Goal: Information Seeking & Learning: Learn about a topic

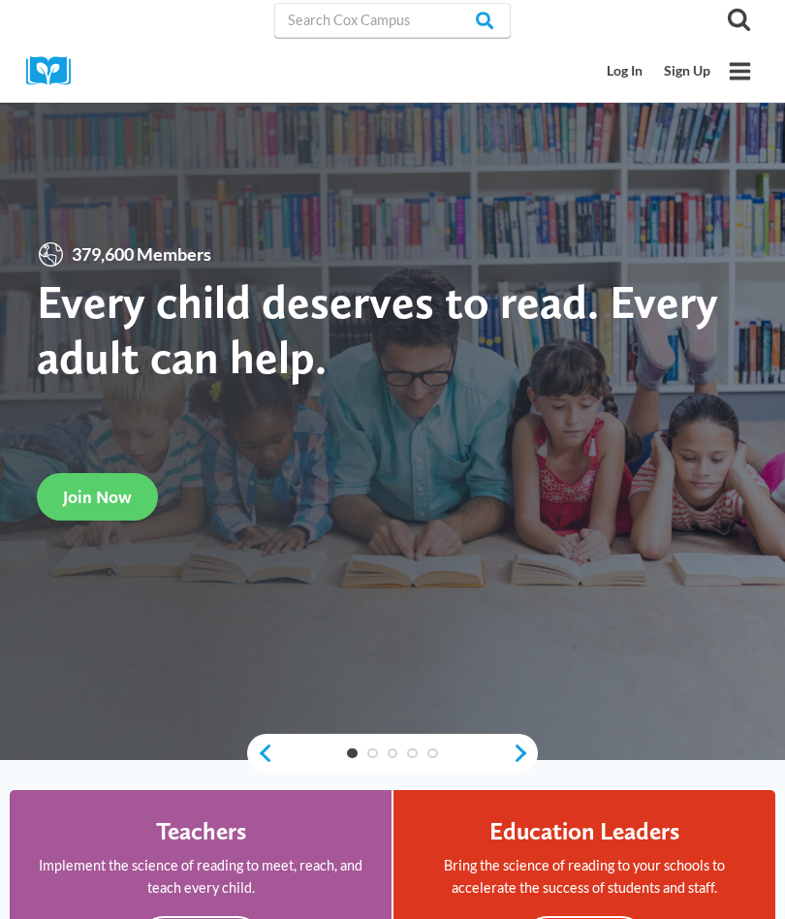
click at [634, 69] on link "Log In" at bounding box center [625, 71] width 57 height 36
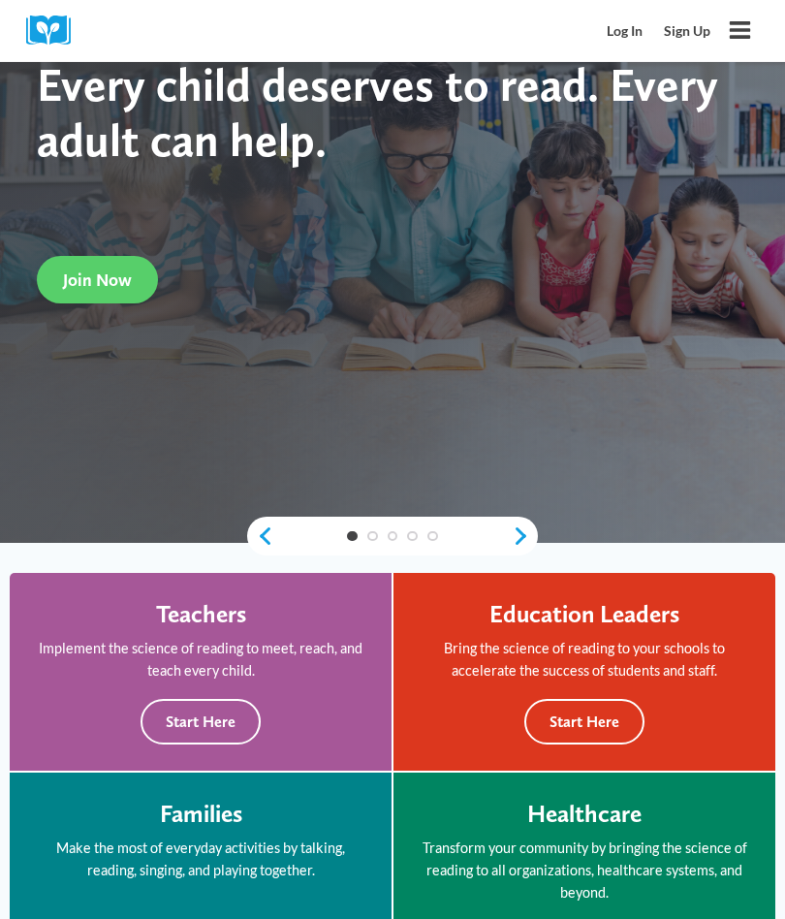
scroll to position [270, 0]
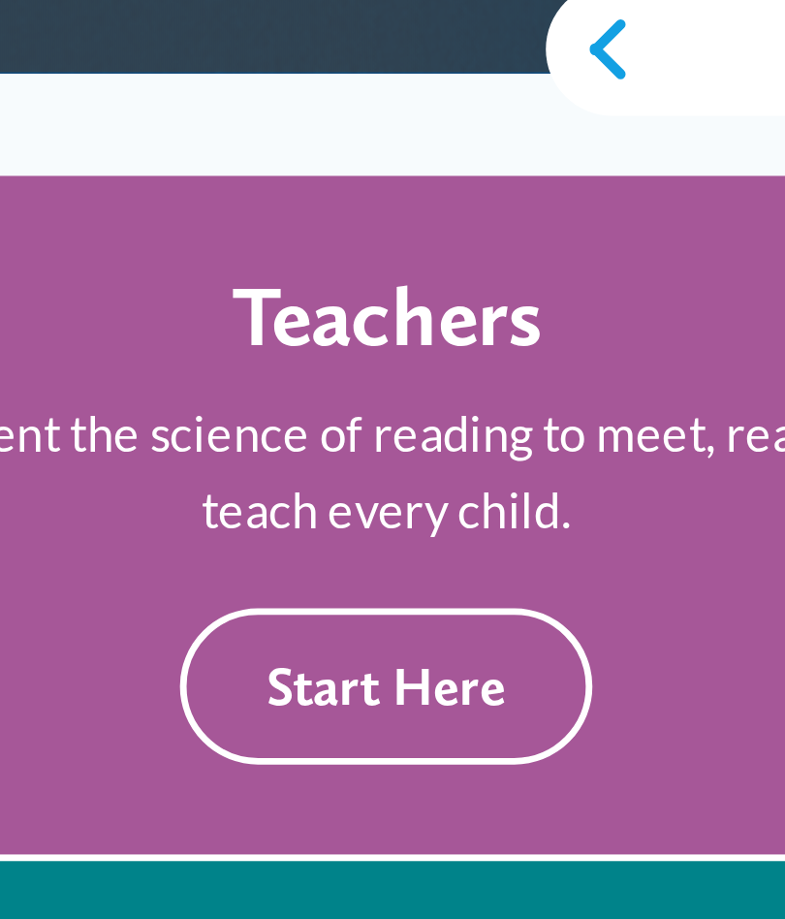
click at [151, 646] on button "Start Here" at bounding box center [201, 669] width 120 height 46
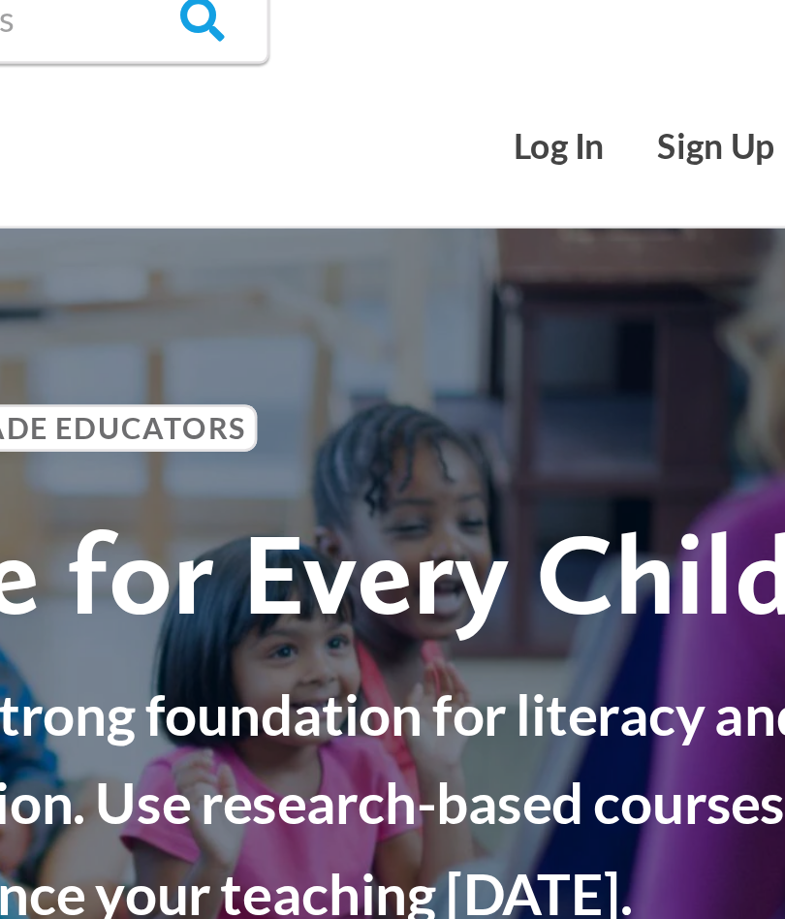
click at [597, 56] on link "Log In" at bounding box center [625, 71] width 57 height 36
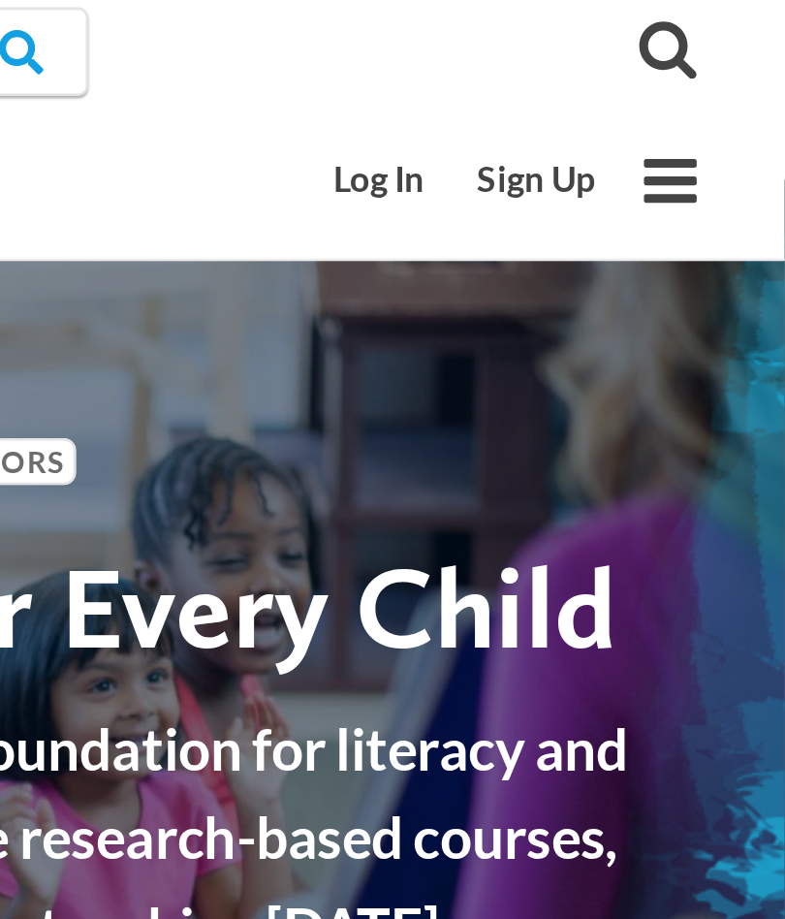
click at [728, 74] on icon "Toggle Menu" at bounding box center [740, 71] width 24 height 24
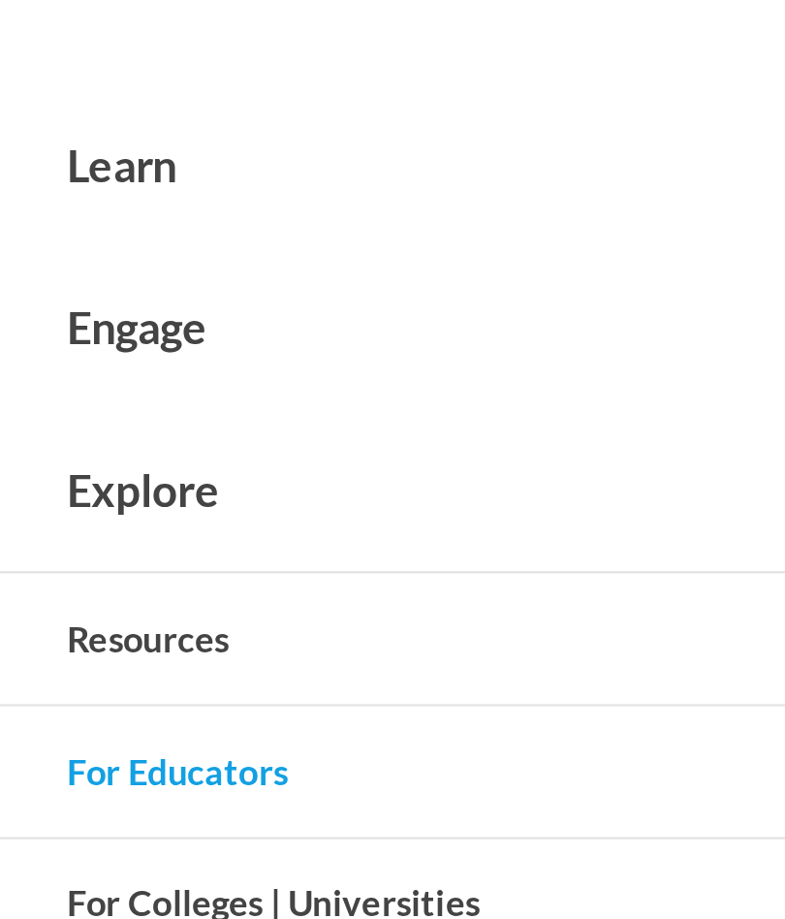
click at [254, 73] on button "Toggle child menu Expand" at bounding box center [392, 83] width 785 height 63
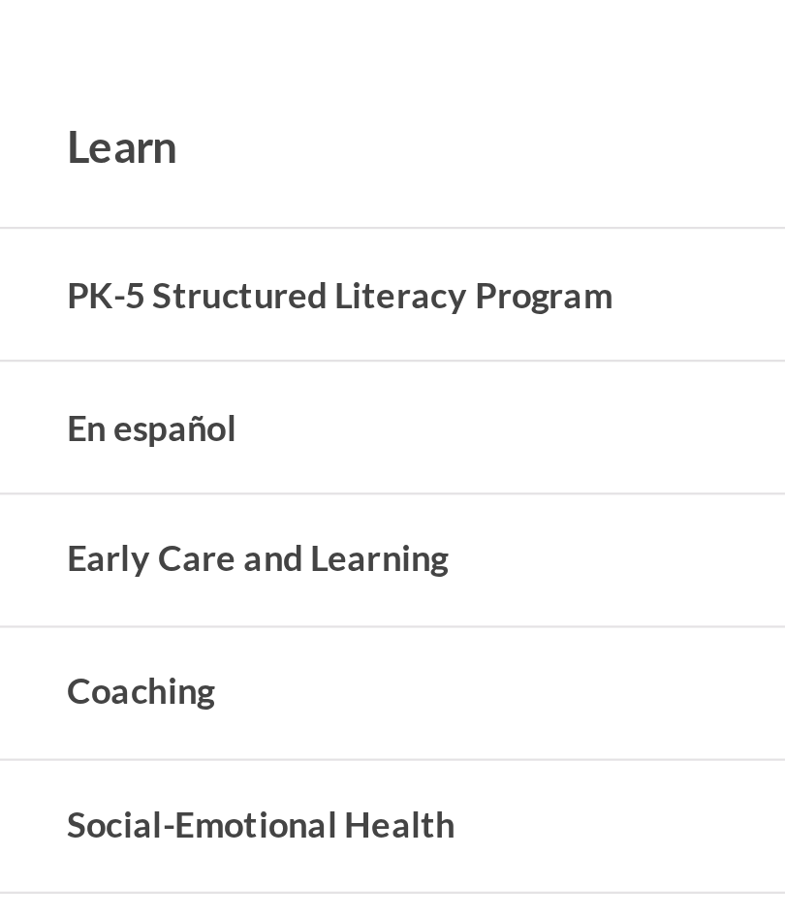
click at [224, 214] on link "Early Care and Learning" at bounding box center [392, 238] width 785 height 51
